Goal: Use online tool/utility: Utilize a website feature to perform a specific function

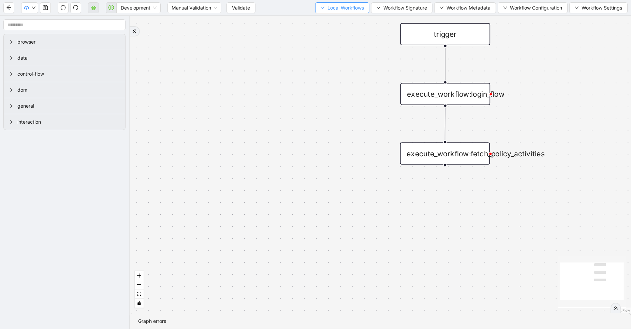
click at [332, 9] on span "Local Workflows" at bounding box center [345, 8] width 36 height 8
click at [331, 17] on li "Select" at bounding box center [339, 21] width 53 height 11
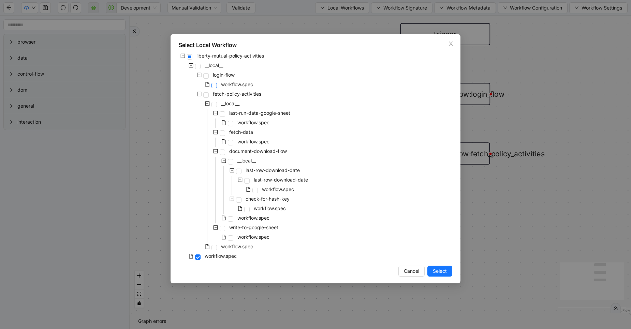
click at [213, 86] on span at bounding box center [213, 85] width 5 height 5
click at [440, 269] on span "Select" at bounding box center [440, 272] width 14 height 8
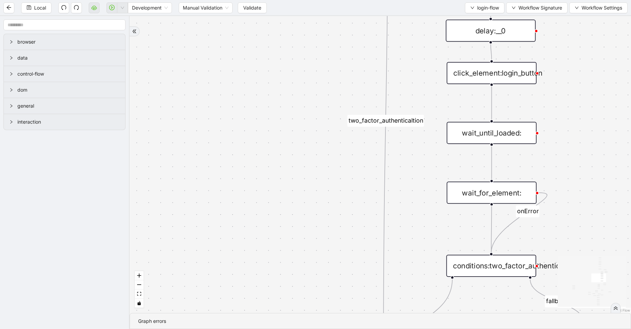
drag, startPoint x: 315, startPoint y: 104, endPoint x: 207, endPoint y: 318, distance: 240.0
click at [207, 318] on section "exitFrom success login_flow fallback fallback two_factor_authenticaltion two_fa…" at bounding box center [380, 172] width 501 height 313
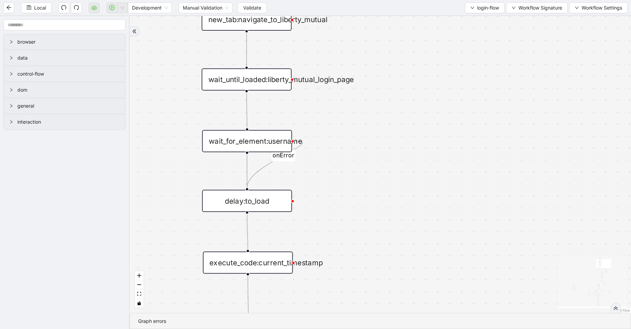
drag, startPoint x: 391, startPoint y: 59, endPoint x: 327, endPoint y: 329, distance: 278.0
click at [327, 329] on section "exitFrom success login_flow fallback fallback two_factor_authenticaltion two_fa…" at bounding box center [380, 172] width 501 height 313
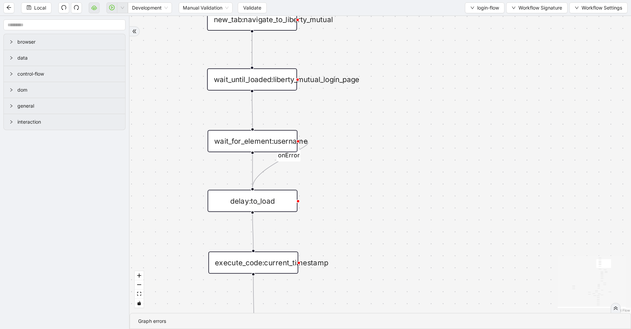
drag, startPoint x: 380, startPoint y: 110, endPoint x: 381, endPoint y: 270, distance: 159.6
click at [381, 270] on div "exitFrom success login_flow fallback fallback two_factor_authenticaltion two_fa…" at bounding box center [380, 164] width 501 height 297
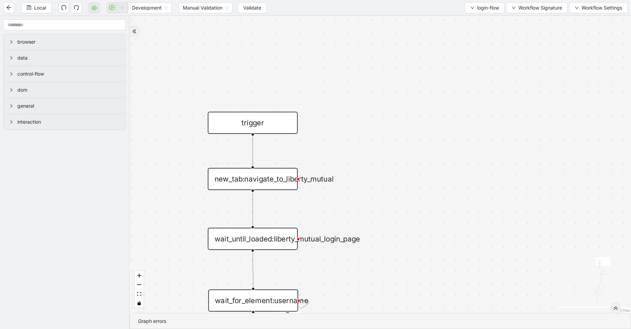
click at [273, 184] on div "new_tab:navigate_to_liberty_mutual" at bounding box center [253, 179] width 90 height 22
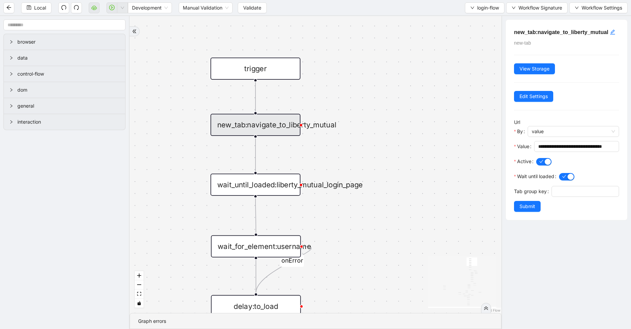
drag, startPoint x: 380, startPoint y: 166, endPoint x: 386, endPoint y: 78, distance: 88.1
click at [386, 78] on div "exitFrom success login_flow fallback fallback two_factor_authenticaltion two_fa…" at bounding box center [316, 164] width 372 height 297
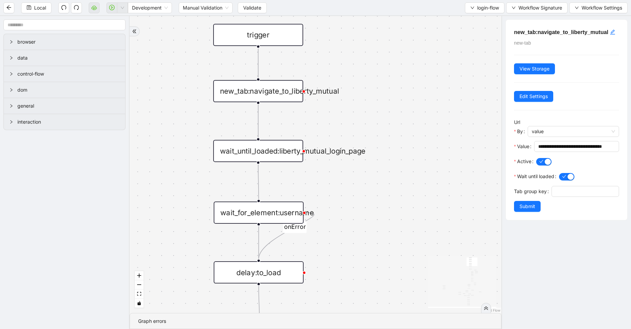
click at [280, 144] on div "wait_until_loaded:liberty_mutual_login_page" at bounding box center [258, 151] width 90 height 22
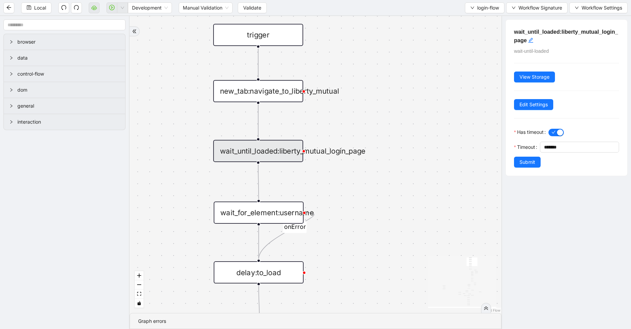
drag, startPoint x: 404, startPoint y: 208, endPoint x: 398, endPoint y: 92, distance: 116.8
click at [398, 92] on div "exitFrom success login_flow fallback fallback two_factor_authenticaltion two_fa…" at bounding box center [316, 164] width 372 height 297
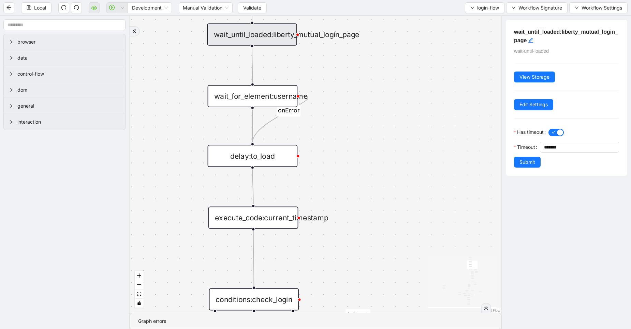
drag, startPoint x: 379, startPoint y: 184, endPoint x: 389, endPoint y: 96, distance: 88.9
click at [389, 96] on div "exitFrom success login_flow fallback fallback two_factor_authenticaltion two_fa…" at bounding box center [316, 164] width 372 height 297
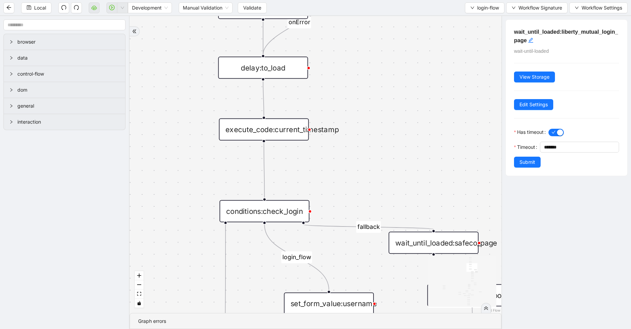
drag, startPoint x: 384, startPoint y: 184, endPoint x: 402, endPoint y: 16, distance: 168.7
click at [402, 16] on div "exitFrom success login_flow fallback fallback two_factor_authenticaltion two_fa…" at bounding box center [316, 164] width 372 height 297
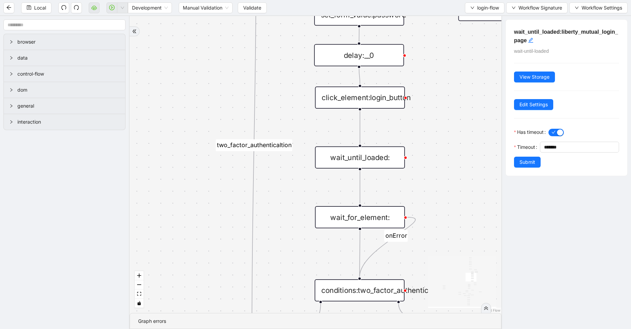
drag, startPoint x: 290, startPoint y: 180, endPoint x: 303, endPoint y: 13, distance: 167.3
click at [303, 13] on section "Local Development Manual Validation Validate login-flow Workflow Signature Work…" at bounding box center [315, 164] width 631 height 329
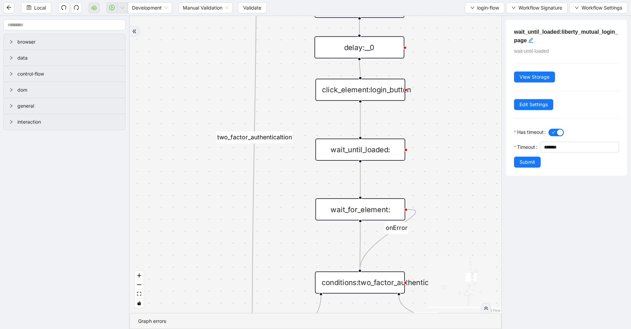
drag, startPoint x: 289, startPoint y: 241, endPoint x: 306, endPoint y: 59, distance: 182.6
click at [306, 59] on div "exitFrom success login_flow fallback fallback two_factor_authenticaltion two_fa…" at bounding box center [316, 164] width 372 height 297
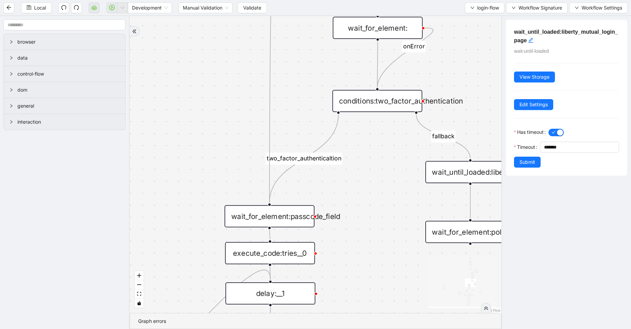
click at [366, 181] on div "exitFrom success login_flow fallback fallback two_factor_authenticaltion two_fa…" at bounding box center [316, 164] width 372 height 297
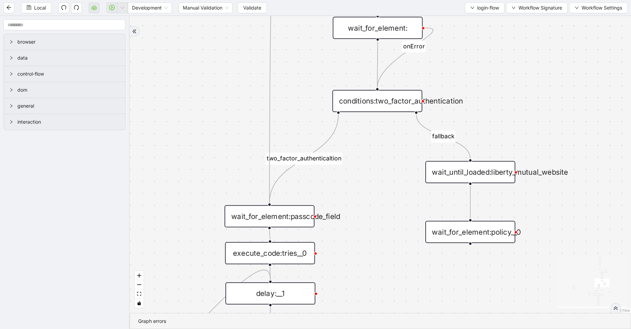
drag, startPoint x: 366, startPoint y: 181, endPoint x: 364, endPoint y: 255, distance: 74.3
click at [364, 255] on div "exitFrom success login_flow fallback fallback two_factor_authenticaltion two_fa…" at bounding box center [380, 164] width 501 height 297
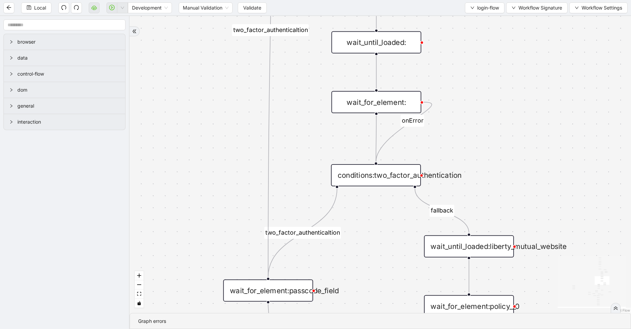
click at [380, 105] on div "wait_for_element:" at bounding box center [376, 102] width 90 height 22
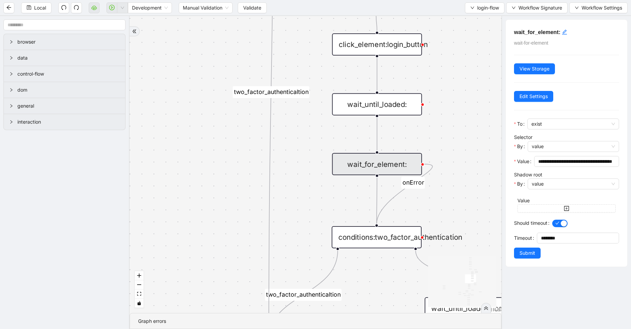
drag, startPoint x: 469, startPoint y: 94, endPoint x: 471, endPoint y: 173, distance: 78.8
click at [471, 173] on div "exitFrom success login_flow fallback fallback two_factor_authenticaltion two_fa…" at bounding box center [316, 164] width 372 height 297
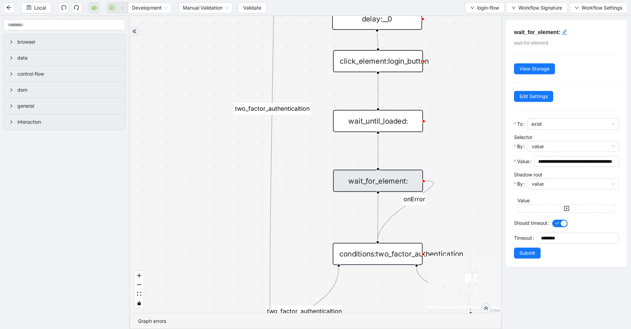
click at [407, 129] on div "wait_until_loaded:" at bounding box center [378, 121] width 90 height 22
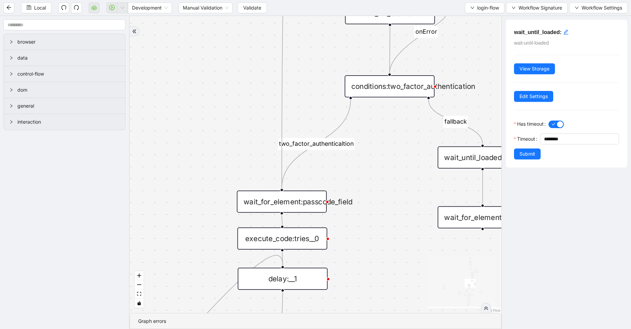
drag, startPoint x: 446, startPoint y: 216, endPoint x: 458, endPoint y: 47, distance: 169.2
click at [458, 47] on div "exitFrom success login_flow fallback fallback two_factor_authenticaltion two_fa…" at bounding box center [316, 164] width 372 height 297
click at [404, 75] on div "conditions:two_factor_authentication" at bounding box center [389, 85] width 90 height 22
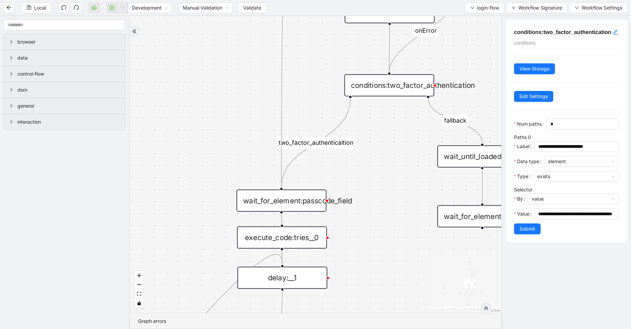
click at [309, 206] on div "wait_for_element:passcode_field" at bounding box center [281, 201] width 90 height 22
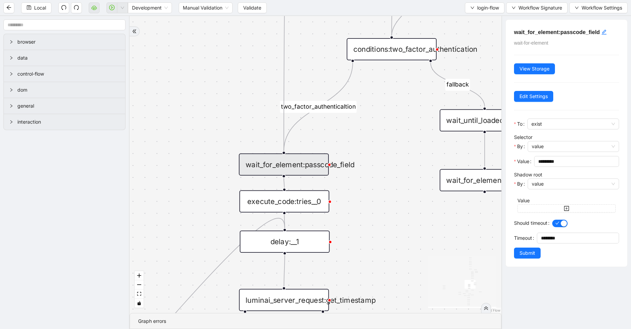
drag, startPoint x: 398, startPoint y: 158, endPoint x: 401, endPoint y: 114, distance: 44.8
click at [401, 114] on div "exitFrom success login_flow fallback fallback two_factor_authenticaltion two_fa…" at bounding box center [316, 164] width 372 height 297
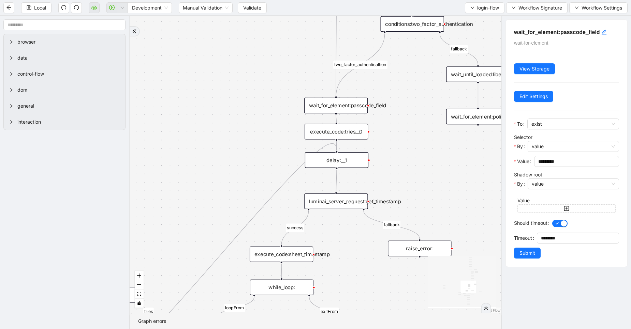
click at [354, 159] on div "delay:__1" at bounding box center [336, 160] width 63 height 16
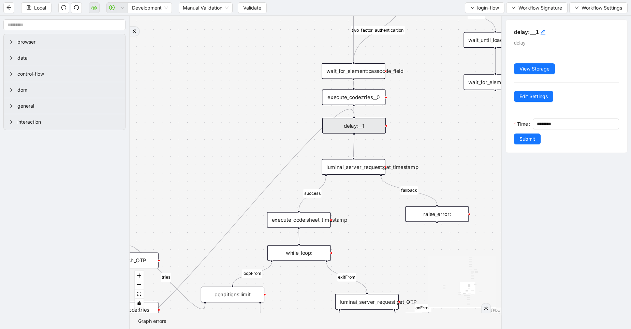
drag, startPoint x: 434, startPoint y: 160, endPoint x: 462, endPoint y: 101, distance: 64.7
click at [462, 101] on div "exitFrom success login_flow fallback fallback two_factor_authenticaltion two_fa…" at bounding box center [316, 164] width 372 height 297
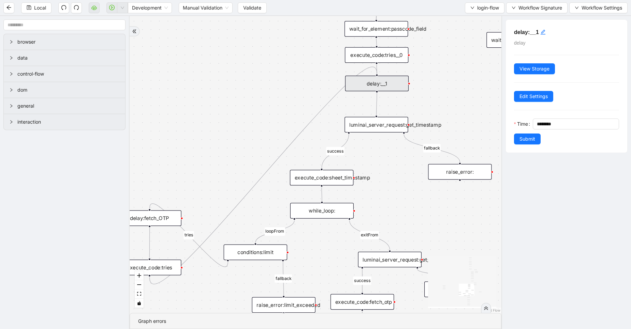
drag, startPoint x: 209, startPoint y: 201, endPoint x: 258, endPoint y: 132, distance: 85.0
click at [258, 132] on div "exitFrom success login_flow fallback fallback two_factor_authenticaltion two_fa…" at bounding box center [316, 164] width 372 height 297
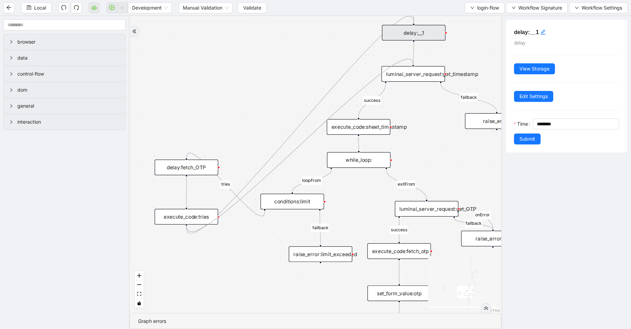
drag, startPoint x: 186, startPoint y: 224, endPoint x: 416, endPoint y: 66, distance: 279.3
click at [206, 172] on div "delay:fetch_OTP" at bounding box center [185, 168] width 63 height 16
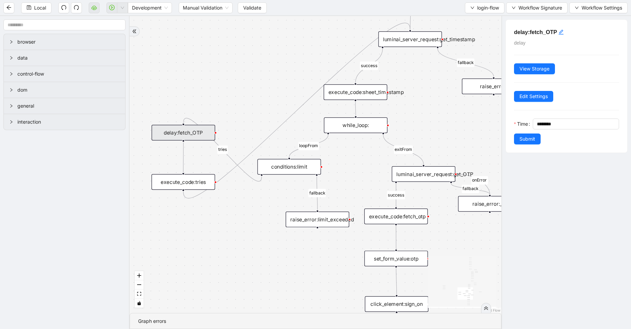
drag, startPoint x: 357, startPoint y: 214, endPoint x: 354, endPoint y: 179, distance: 34.9
click at [354, 179] on div "exitFrom success login_flow fallback fallback two_factor_authenticaltion two_fa…" at bounding box center [316, 164] width 372 height 297
click at [170, 189] on div "execute_code:tries" at bounding box center [182, 182] width 63 height 16
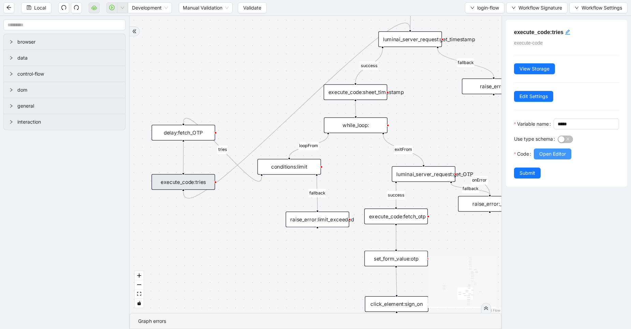
click at [546, 158] on span "Open Editor" at bounding box center [552, 154] width 27 height 8
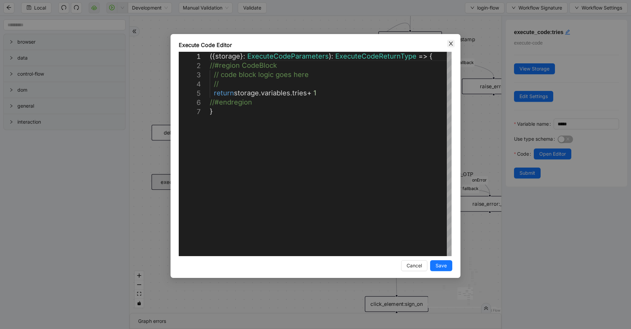
click at [451, 43] on icon "close" at bounding box center [450, 43] width 5 height 5
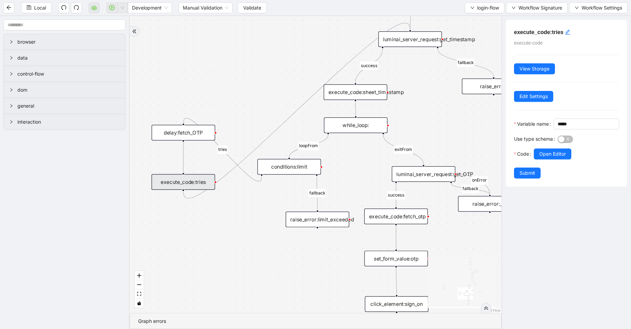
click at [313, 164] on div "conditions:limit" at bounding box center [288, 167] width 63 height 16
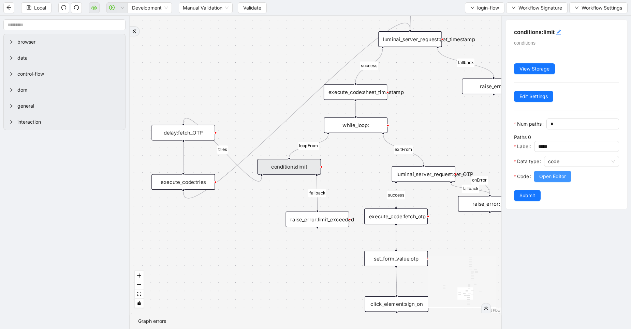
click at [549, 180] on span "Open Editor" at bounding box center [552, 177] width 27 height 8
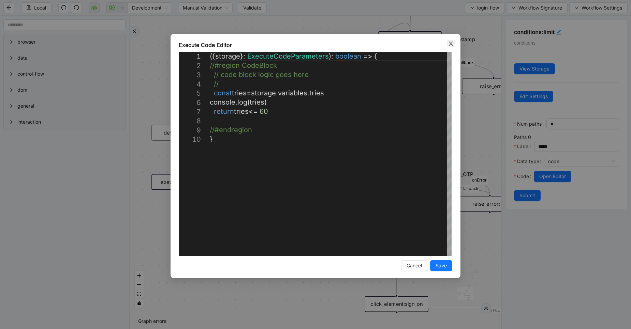
click at [447, 44] on span "Close" at bounding box center [451, 44] width 8 height 8
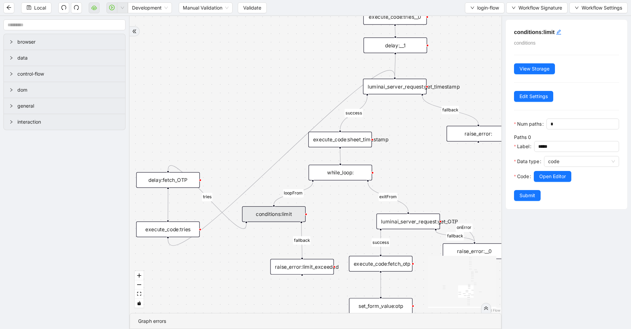
drag, startPoint x: 279, startPoint y: 46, endPoint x: 263, endPoint y: 99, distance: 54.9
click at [263, 99] on div "exitFrom success login_flow fallback fallback two_factor_authenticaltion two_fa…" at bounding box center [316, 164] width 372 height 297
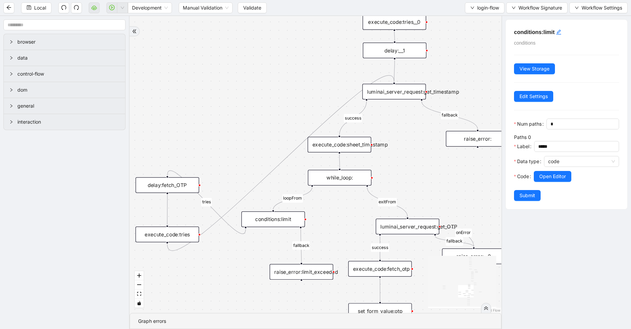
click at [343, 148] on div "execute_code:sheet_timestamp" at bounding box center [339, 145] width 63 height 16
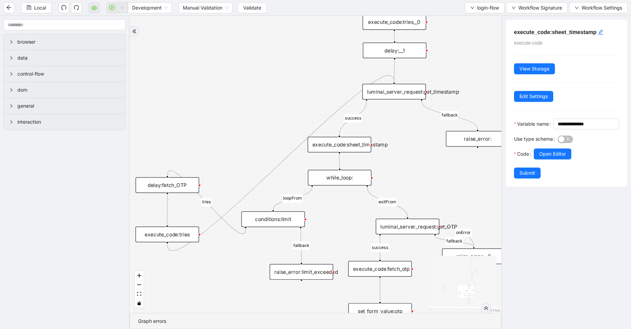
click at [400, 88] on div "luminai_server_request:get_timestamp" at bounding box center [393, 92] width 63 height 16
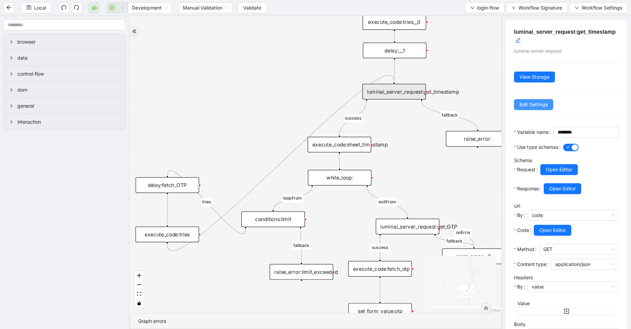
click at [526, 101] on span "Edit Settings" at bounding box center [533, 105] width 28 height 8
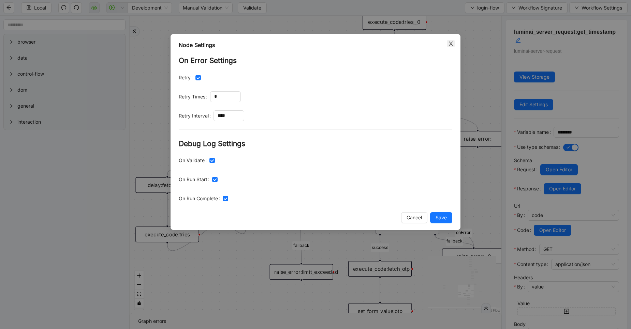
click at [452, 43] on icon "close" at bounding box center [450, 43] width 5 height 5
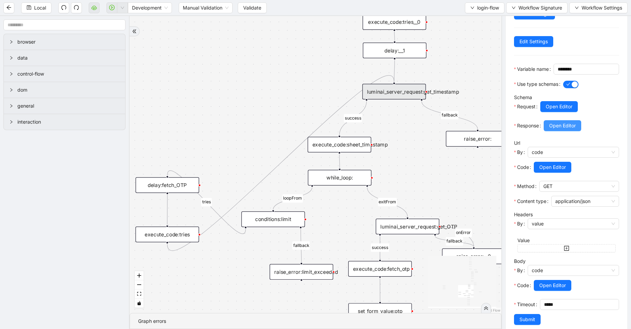
scroll to position [96, 0]
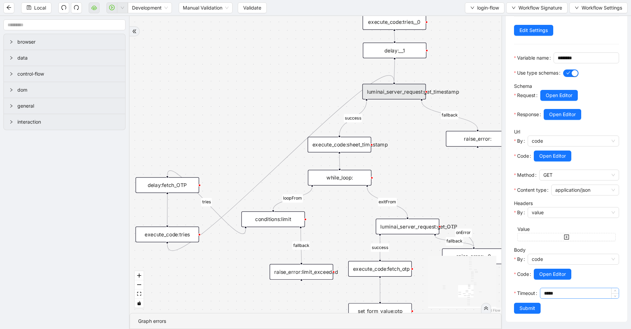
click at [544, 292] on input "*****" at bounding box center [581, 293] width 75 height 10
drag, startPoint x: 523, startPoint y: 292, endPoint x: 515, endPoint y: 292, distance: 7.8
click at [540, 292] on div "*****" at bounding box center [579, 293] width 79 height 11
type input "*****"
click at [531, 311] on span "Submit" at bounding box center [527, 309] width 16 height 8
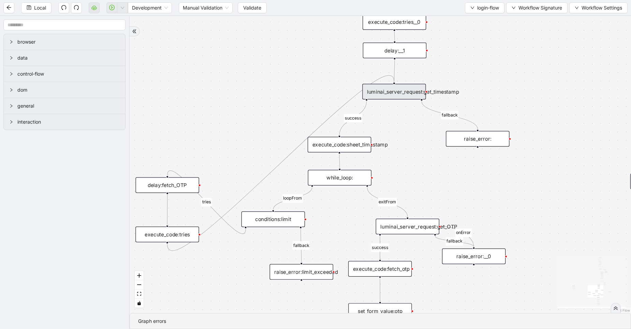
scroll to position [0, 0]
click at [28, 10] on button "Local" at bounding box center [36, 7] width 30 height 11
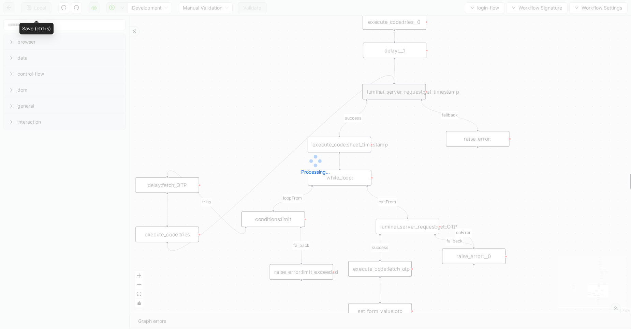
click at [28, 10] on div "Local Development Manual Validation Validate login-flow Workflow Signature Work…" at bounding box center [315, 164] width 631 height 329
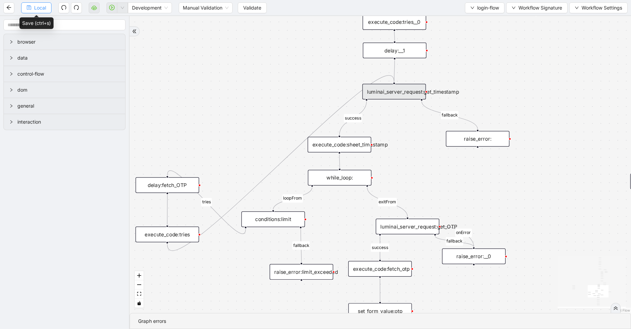
click at [31, 6] on icon "save" at bounding box center [29, 7] width 4 height 4
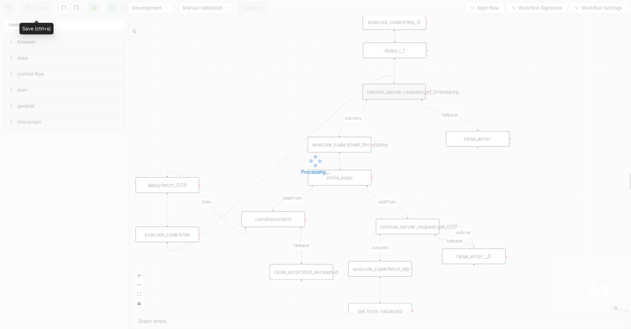
click at [31, 6] on div "Local Development Manual Validation Validate login-flow Workflow Signature Work…" at bounding box center [315, 164] width 631 height 329
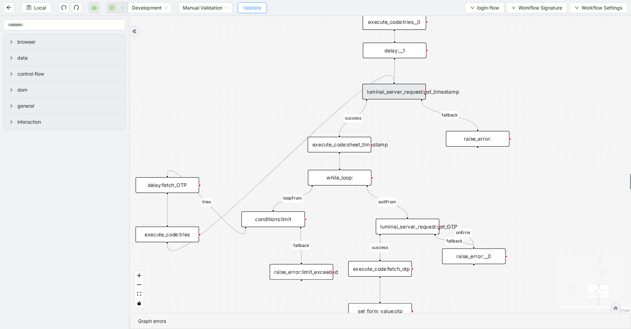
click at [257, 9] on span "Validate" at bounding box center [252, 8] width 18 height 8
click at [42, 12] on button "Local" at bounding box center [36, 7] width 30 height 11
click at [42, 12] on div "Local Development Manual Validation Validate login-flow Workflow Signature Work…" at bounding box center [315, 164] width 631 height 329
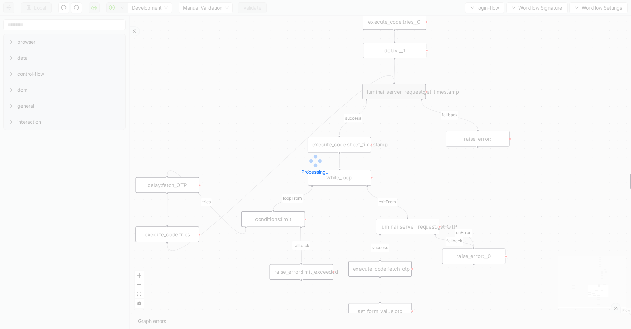
click at [42, 12] on div "Local Development Manual Validation Validate login-flow Workflow Signature Work…" at bounding box center [315, 164] width 631 height 329
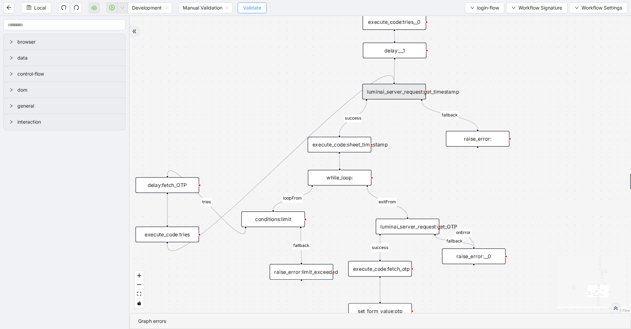
click at [239, 8] on button "Validate" at bounding box center [252, 7] width 29 height 11
click at [95, 9] on icon "cloud-server" at bounding box center [94, 8] width 2 height 2
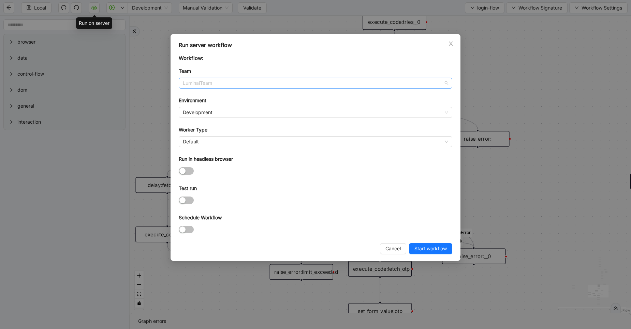
click at [194, 81] on span "LuminaiTeam" at bounding box center [315, 83] width 265 height 10
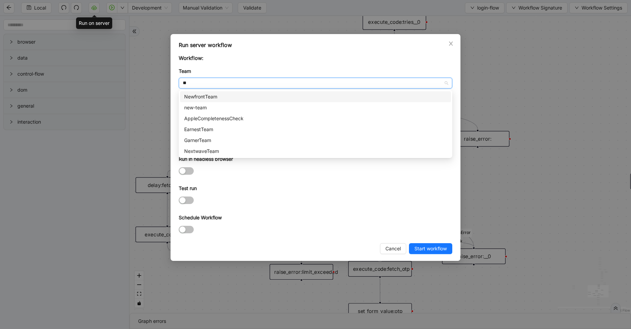
type input "***"
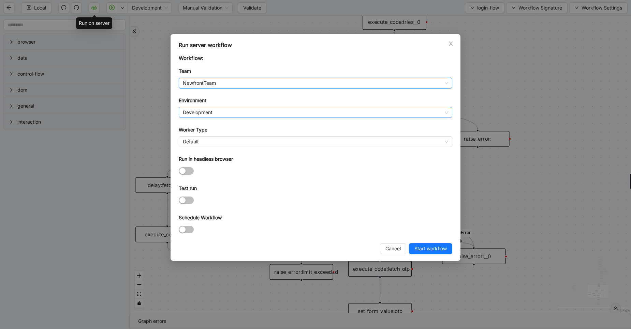
click at [206, 108] on span "Development" at bounding box center [315, 112] width 265 height 10
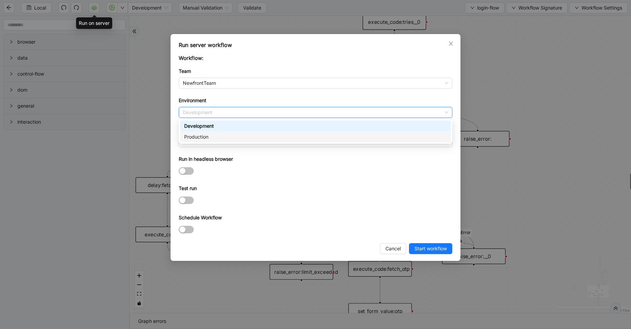
click at [202, 132] on div "Production" at bounding box center [315, 137] width 271 height 11
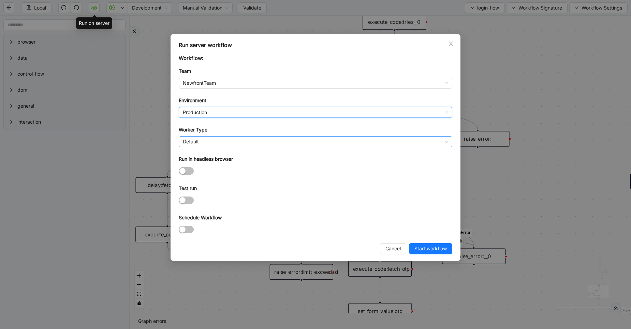
click at [202, 142] on span "Default" at bounding box center [315, 142] width 265 height 10
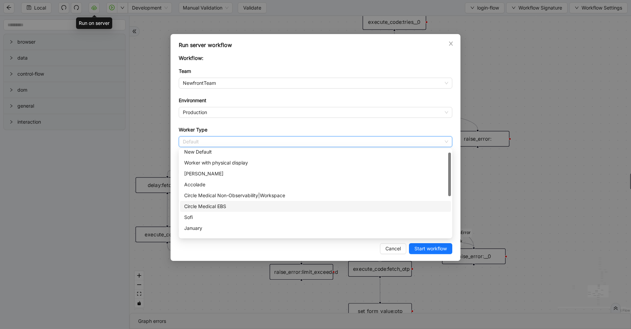
scroll to position [15, 0]
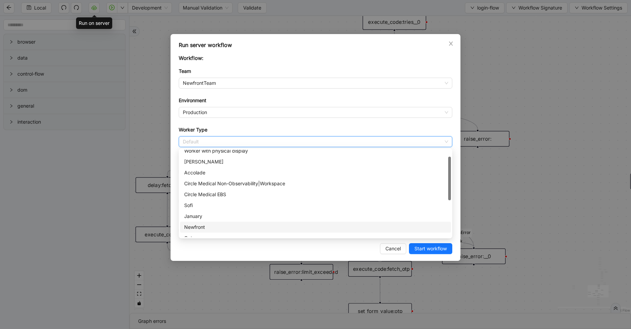
click at [199, 229] on div "Newfront" at bounding box center [315, 228] width 263 height 8
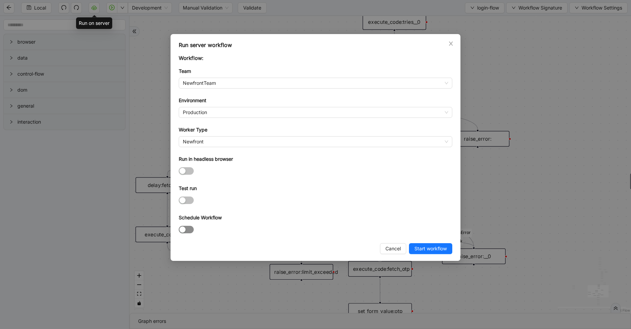
click at [185, 227] on div "button" at bounding box center [182, 230] width 6 height 6
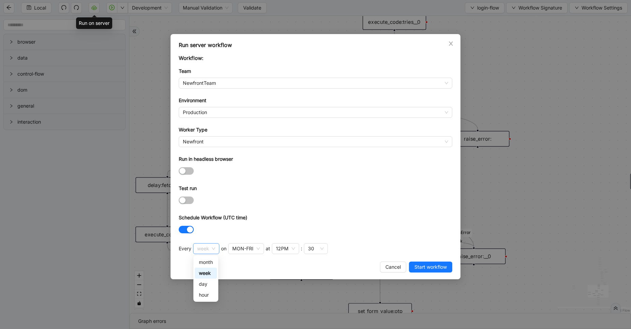
click at [208, 251] on span "week" at bounding box center [206, 249] width 18 height 10
click at [203, 281] on div "day" at bounding box center [206, 285] width 14 height 8
click at [207, 250] on span "day" at bounding box center [204, 249] width 15 height 10
click at [209, 295] on div "hour" at bounding box center [206, 296] width 14 height 8
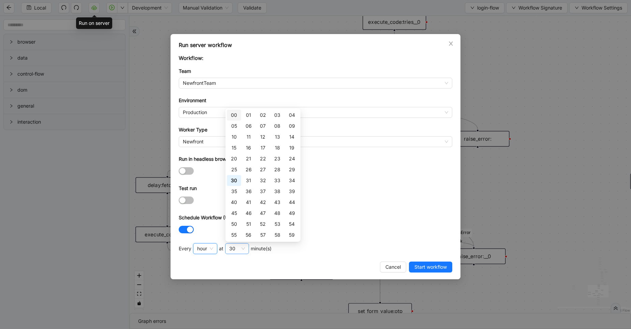
click at [234, 248] on div "30" at bounding box center [232, 249] width 6 height 8
click at [234, 193] on div "35" at bounding box center [234, 192] width 6 height 8
click at [259, 191] on div "37" at bounding box center [263, 191] width 14 height 11
click at [426, 265] on span "Start workflow" at bounding box center [430, 268] width 32 height 8
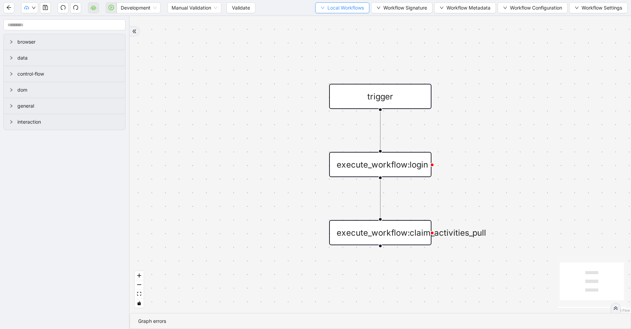
click at [344, 8] on span "Local Workflows" at bounding box center [345, 8] width 36 height 8
click at [338, 18] on span "Select" at bounding box center [339, 21] width 44 height 8
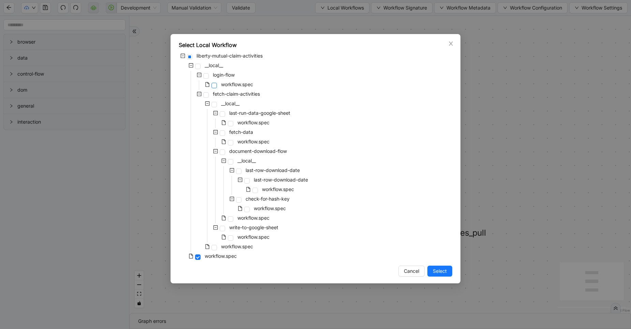
click at [213, 87] on span at bounding box center [213, 85] width 5 height 5
click at [441, 277] on div "Select Local Workflow liberty-mutual-claim-activities __local__ login-flow work…" at bounding box center [315, 159] width 290 height 250
click at [438, 271] on span "Select" at bounding box center [440, 272] width 14 height 8
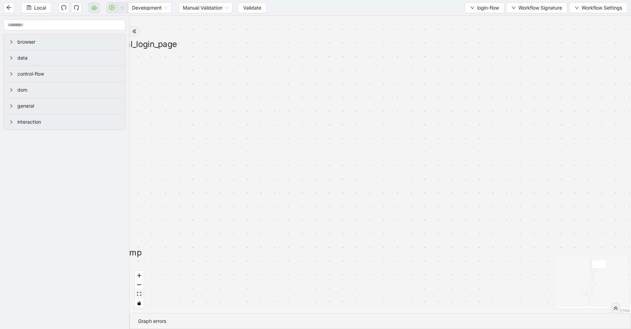
click at [138, 294] on icon "fit view" at bounding box center [139, 294] width 4 height 4
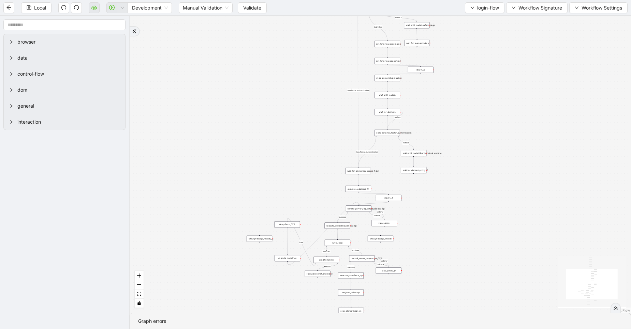
drag, startPoint x: 283, startPoint y: 154, endPoint x: 243, endPoint y: 128, distance: 48.4
click at [243, 128] on div "exitFrom success success login_flow fallback fallback two_factor_authenticaltio…" at bounding box center [380, 164] width 501 height 297
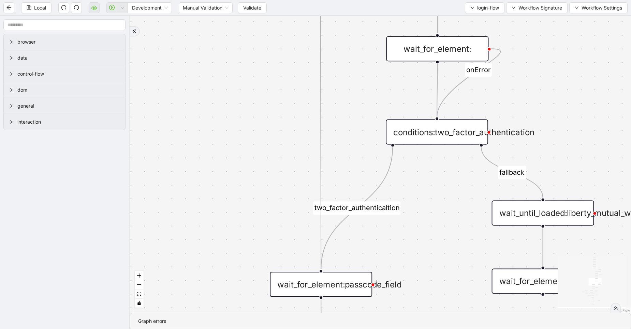
drag, startPoint x: 462, startPoint y: 117, endPoint x: 444, endPoint y: 194, distance: 79.1
click at [444, 194] on div "exitFrom success success login_flow fallback fallback two_factor_authenticaltio…" at bounding box center [380, 164] width 501 height 297
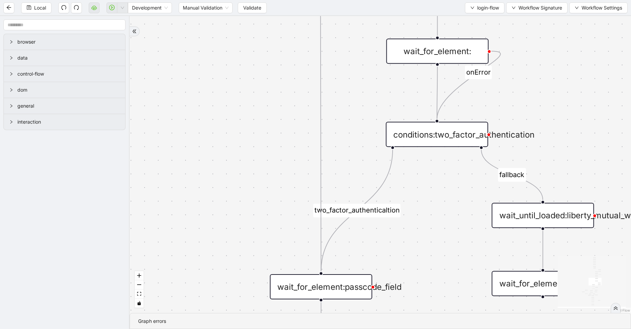
click at [433, 57] on div "wait_for_element:" at bounding box center [437, 51] width 102 height 25
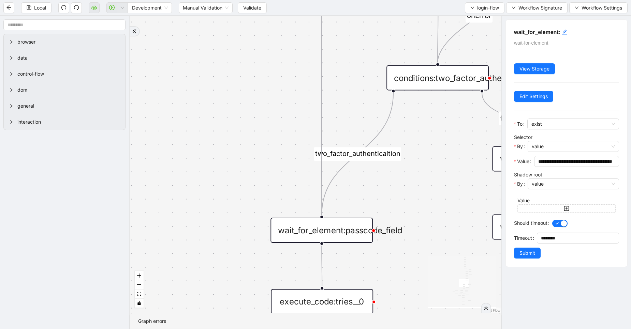
drag, startPoint x: 408, startPoint y: 233, endPoint x: 409, endPoint y: 155, distance: 77.8
click at [409, 155] on div "exitFrom success success login_flow fallback fallback two_factor_authenticaltio…" at bounding box center [316, 164] width 372 height 297
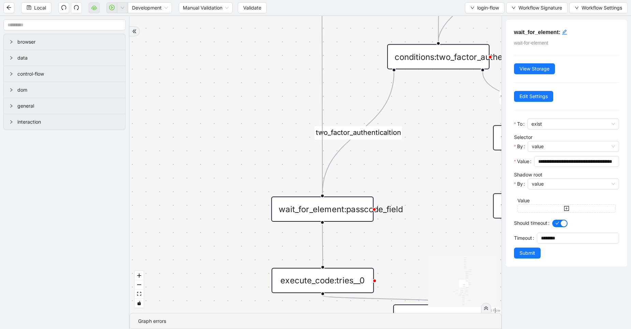
click at [329, 204] on div "wait_for_element:passcode_field" at bounding box center [322, 209] width 102 height 25
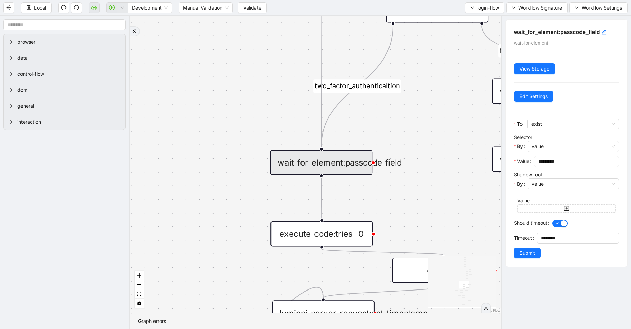
drag, startPoint x: 409, startPoint y: 235, endPoint x: 407, endPoint y: 162, distance: 73.0
click at [407, 162] on div "exitFrom success success login_flow fallback fallback two_factor_authenticaltio…" at bounding box center [316, 164] width 372 height 297
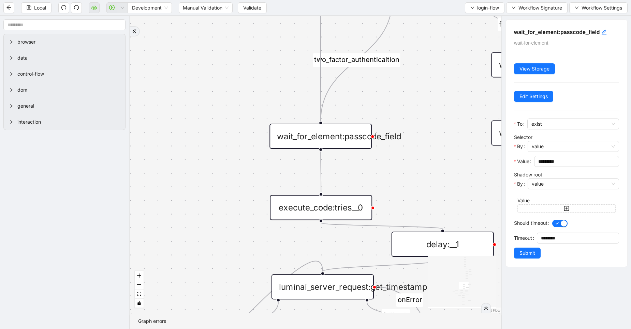
click at [336, 198] on div "execute_code:tries__0" at bounding box center [321, 207] width 102 height 25
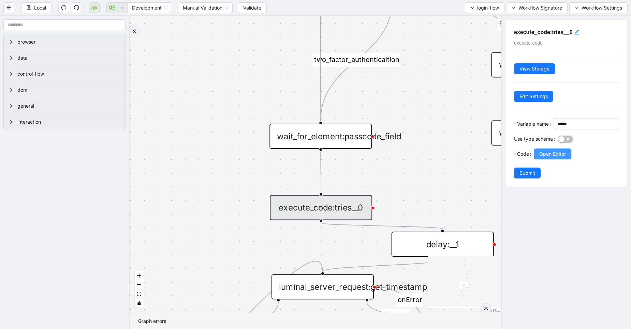
click at [558, 158] on span "Open Editor" at bounding box center [552, 154] width 27 height 8
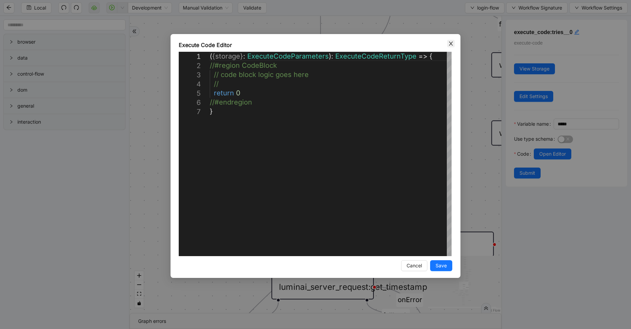
click at [452, 46] on span "Close" at bounding box center [451, 44] width 8 height 8
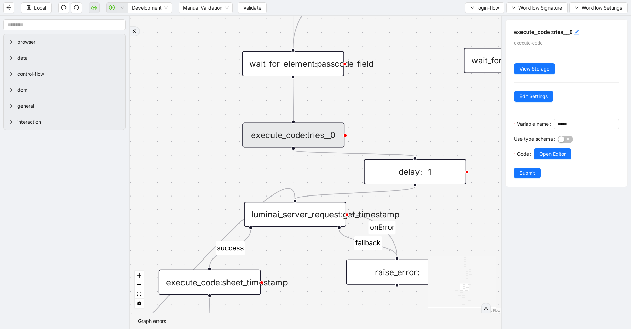
drag, startPoint x: 437, startPoint y: 184, endPoint x: 407, endPoint y: 106, distance: 82.8
click at [407, 106] on div "exitFrom success success login_flow fallback fallback two_factor_authenticaltio…" at bounding box center [316, 164] width 372 height 297
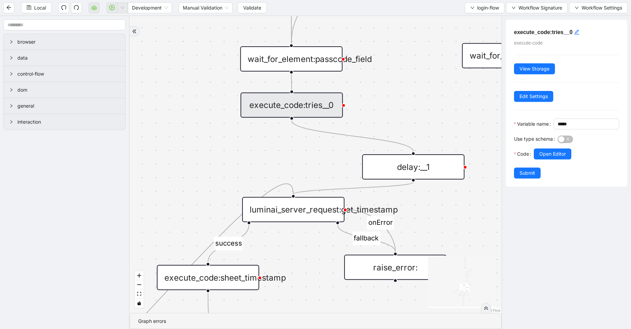
drag, startPoint x: 309, startPoint y: 126, endPoint x: 309, endPoint y: 100, distance: 26.3
click at [309, 100] on div "execute_code:tries__0" at bounding box center [291, 104] width 102 height 25
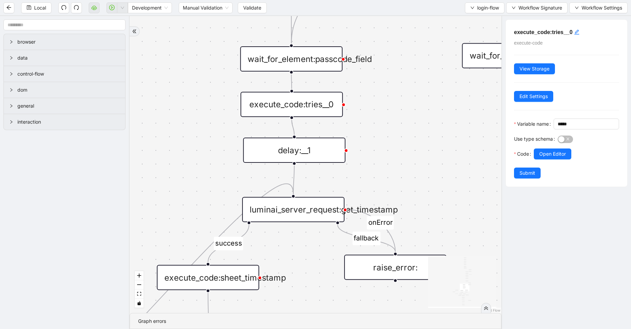
drag, startPoint x: 382, startPoint y: 163, endPoint x: 257, endPoint y: 145, distance: 126.4
click at [257, 145] on div "delay:__1" at bounding box center [294, 150] width 102 height 25
click at [311, 148] on div "delay:__1" at bounding box center [288, 149] width 102 height 25
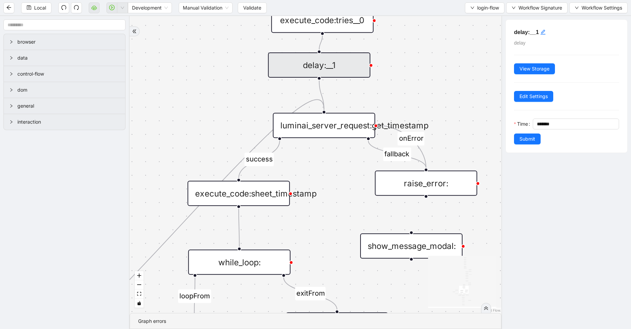
drag, startPoint x: 405, startPoint y: 112, endPoint x: 436, endPoint y: 26, distance: 91.7
click at [436, 26] on div "exitFrom success success login_flow fallback fallback two_factor_authenticaltio…" at bounding box center [316, 164] width 372 height 297
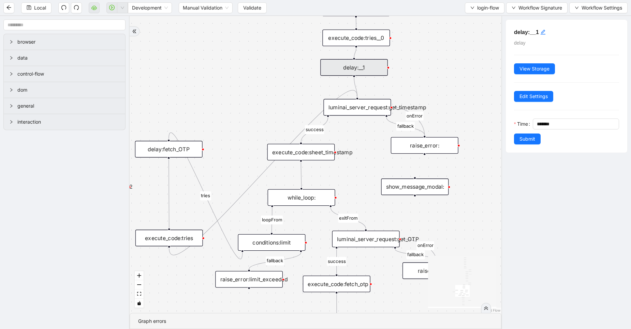
drag, startPoint x: 347, startPoint y: 212, endPoint x: 372, endPoint y: 166, distance: 52.8
click at [372, 166] on div "exitFrom success success login_flow fallback fallback two_factor_authenticaltio…" at bounding box center [316, 164] width 372 height 297
click at [169, 149] on div "delay:fetch_OTP" at bounding box center [169, 149] width 68 height 17
